Goal: Task Accomplishment & Management: Manage account settings

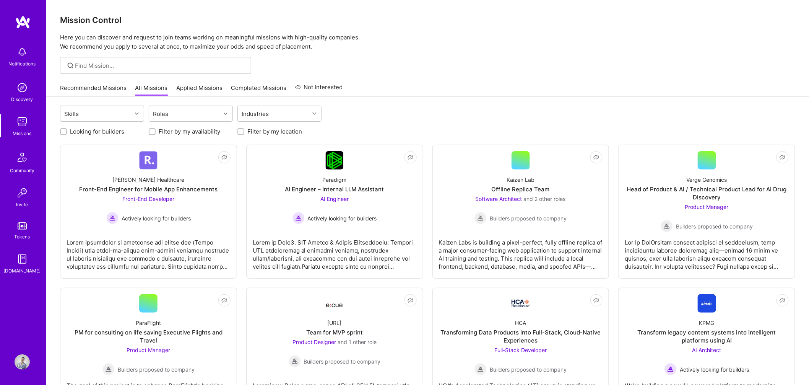
click at [198, 89] on link "Applied Missions" at bounding box center [199, 90] width 46 height 13
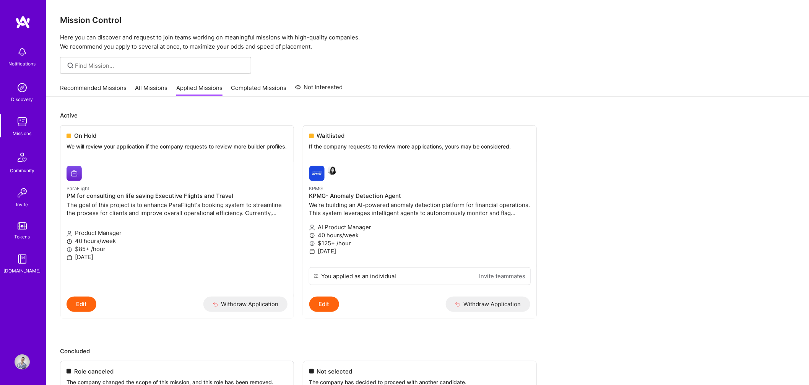
click at [85, 89] on link "Recommended Missions" at bounding box center [93, 90] width 67 height 13
